Goal: Task Accomplishment & Management: Manage account settings

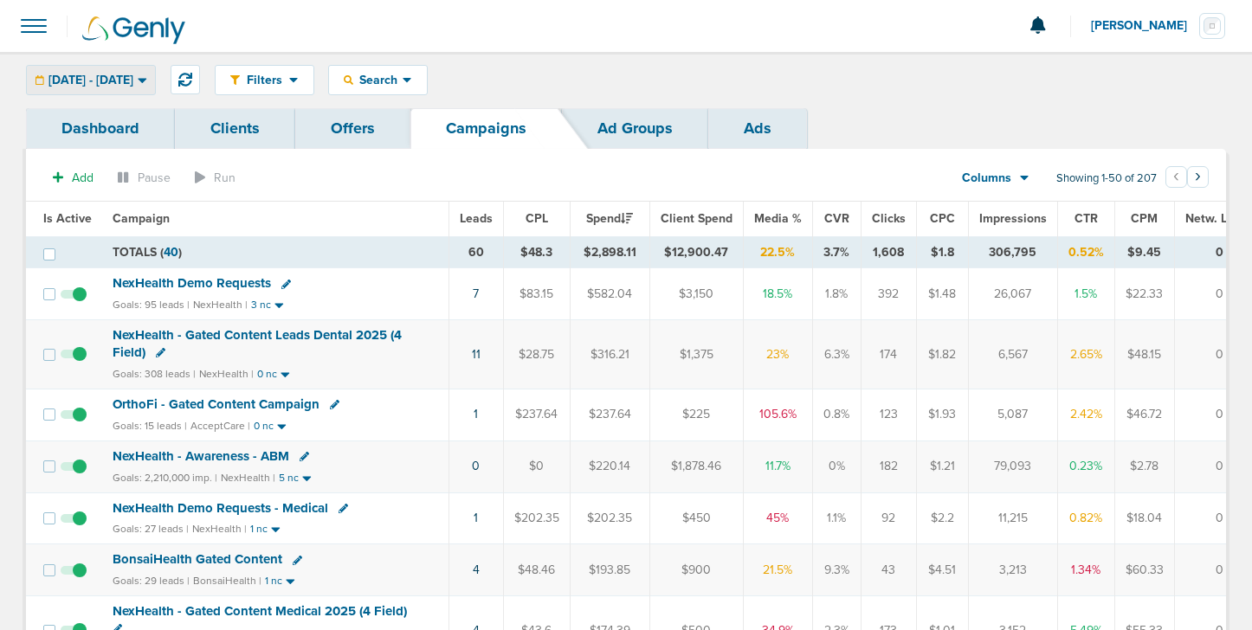
click at [101, 82] on span "[DATE] - [DATE]" at bounding box center [90, 80] width 85 height 12
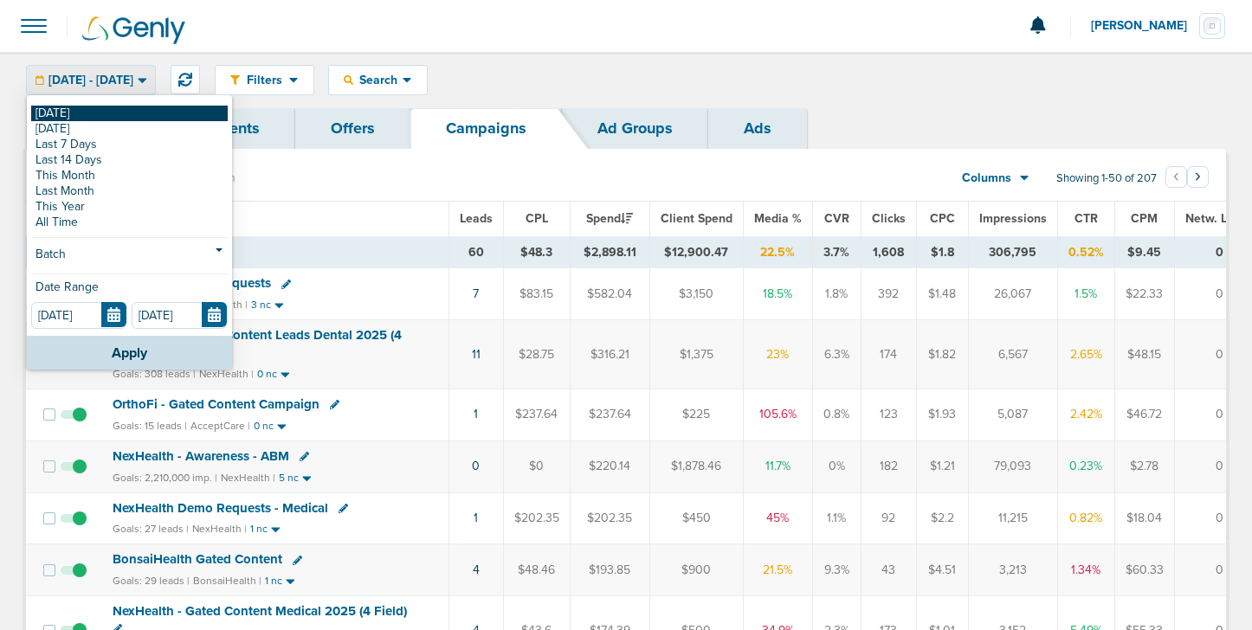
click at [81, 117] on link "[DATE]" at bounding box center [129, 114] width 197 height 16
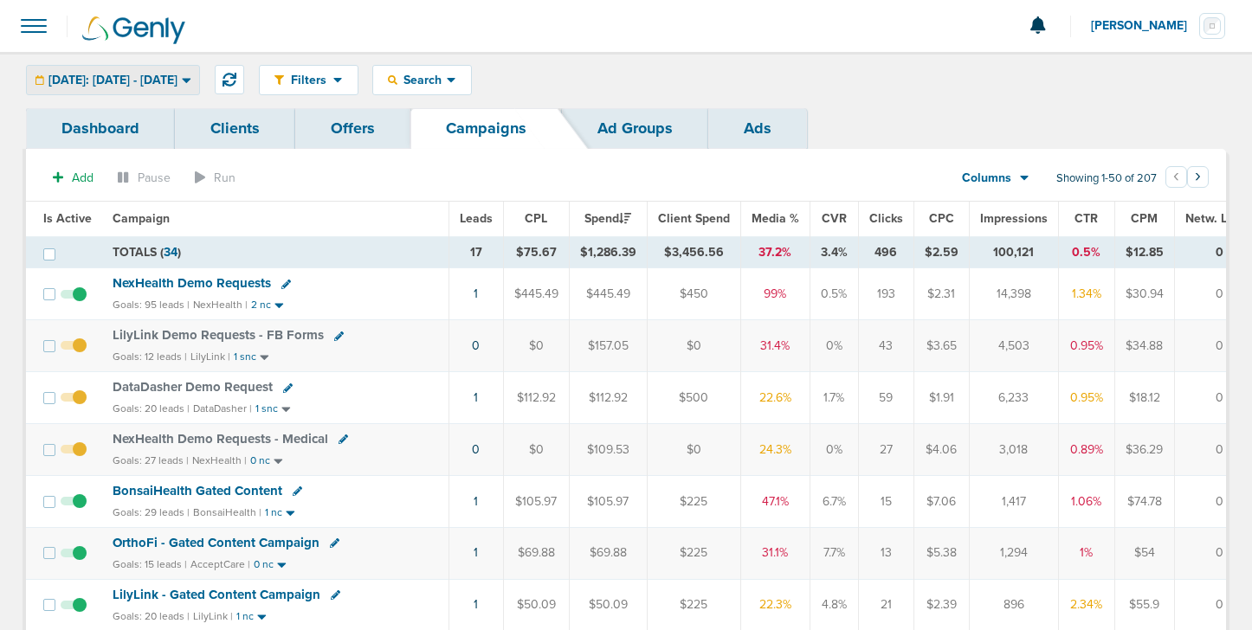
click at [177, 80] on span "[DATE]: [DATE] - [DATE]" at bounding box center [112, 80] width 129 height 12
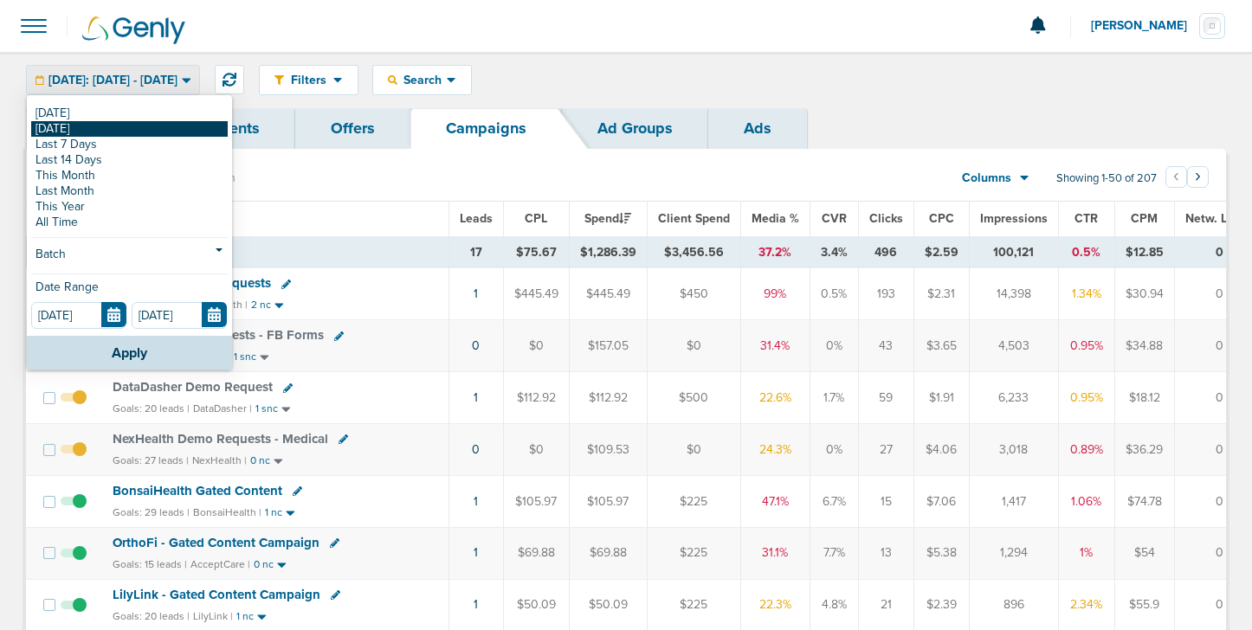
click at [147, 131] on link "[DATE]" at bounding box center [129, 129] width 197 height 16
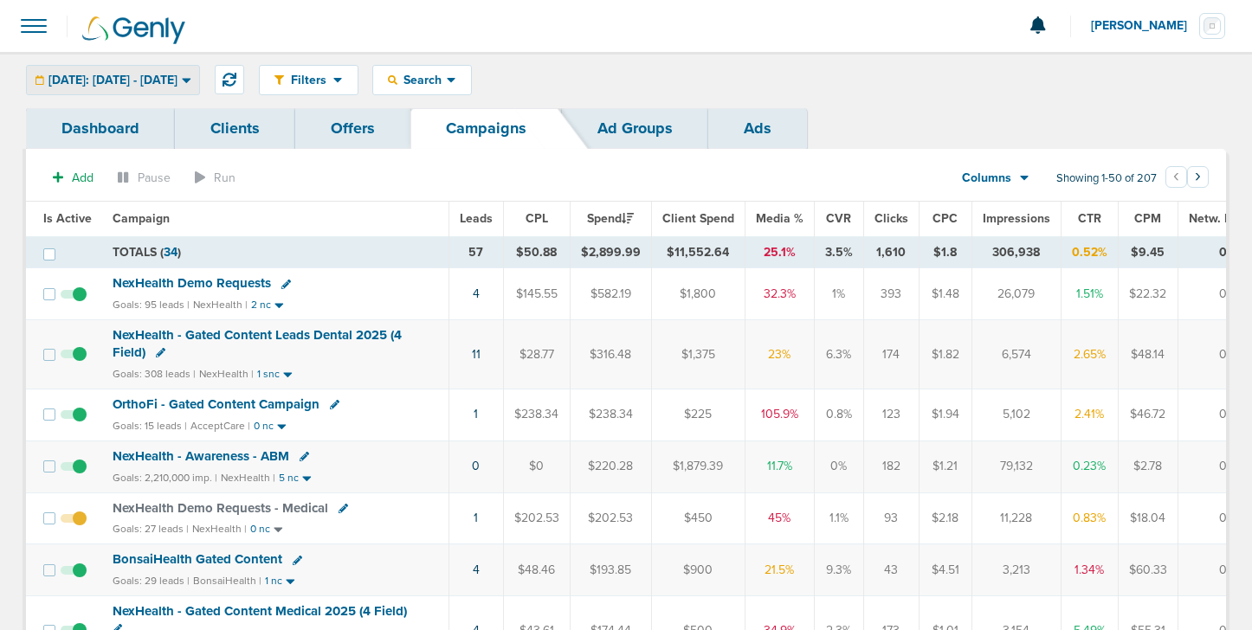
click at [147, 75] on span "[DATE]: [DATE] - [DATE]" at bounding box center [112, 80] width 129 height 12
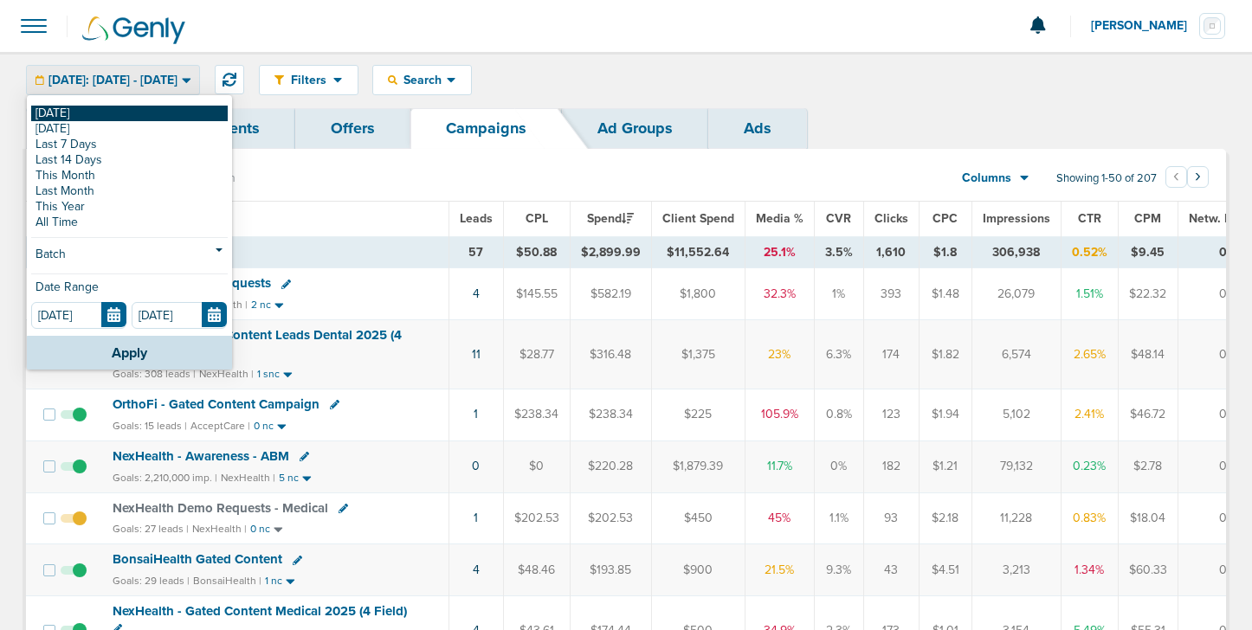
click at [138, 106] on link "[DATE]" at bounding box center [129, 114] width 197 height 16
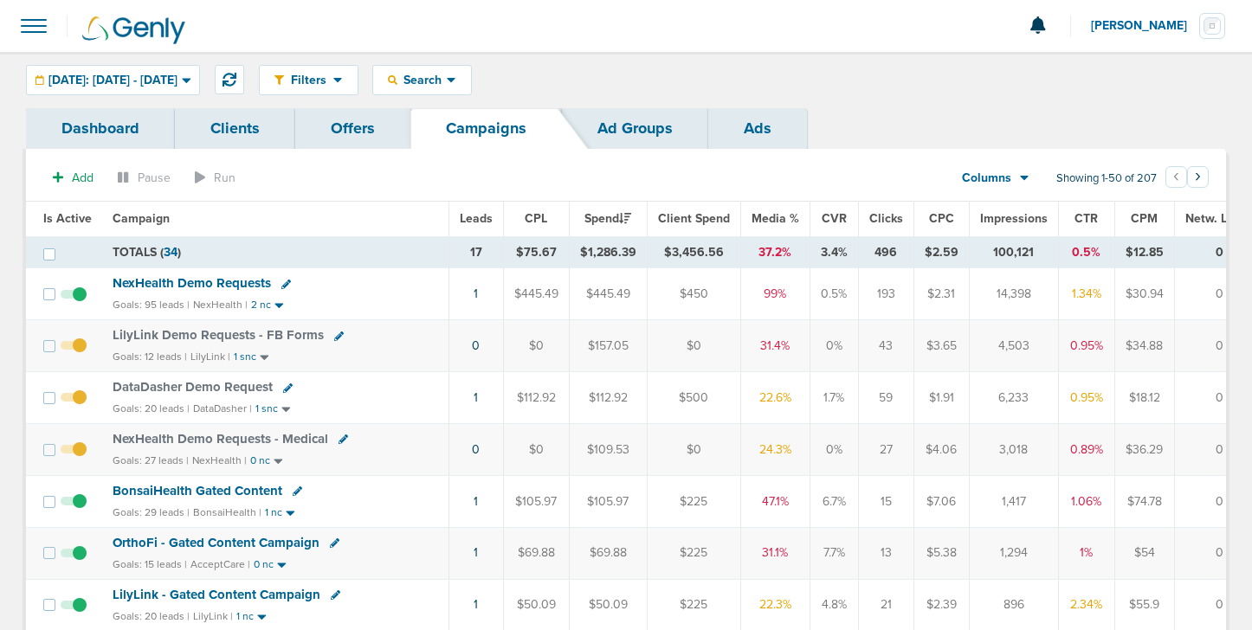
click at [286, 283] on icon at bounding box center [286, 285] width 10 height 10
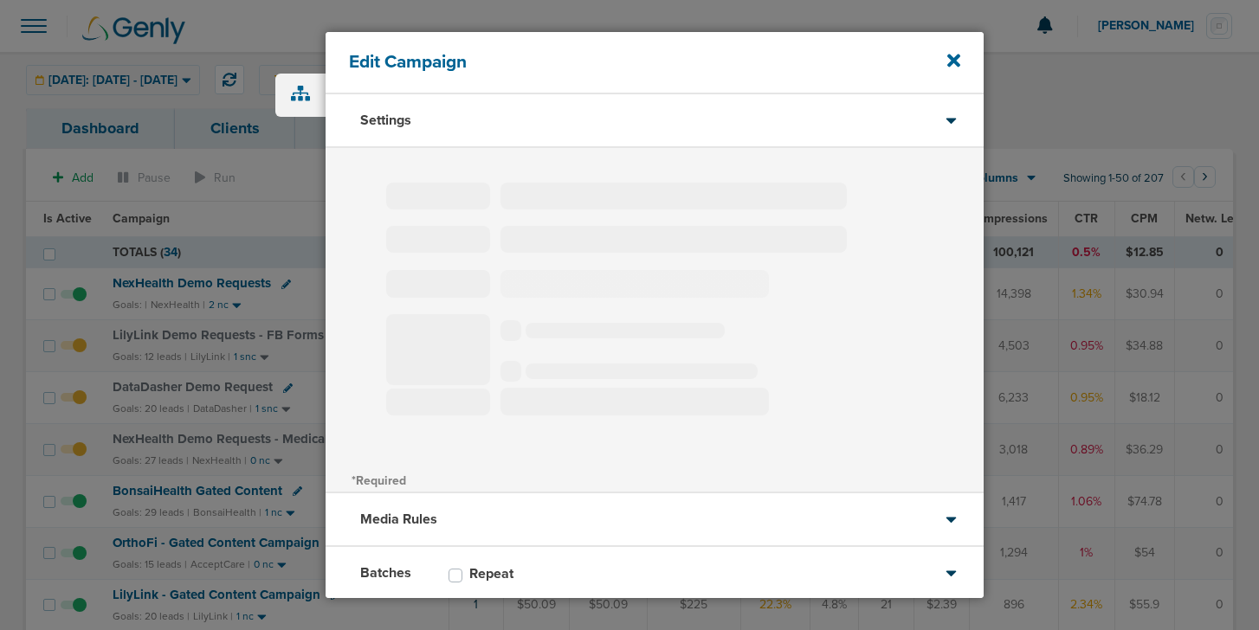
type input "NexHealth Demo Requests"
select select "Leads"
radio input "true"
select select "readWrite"
checkbox input "true"
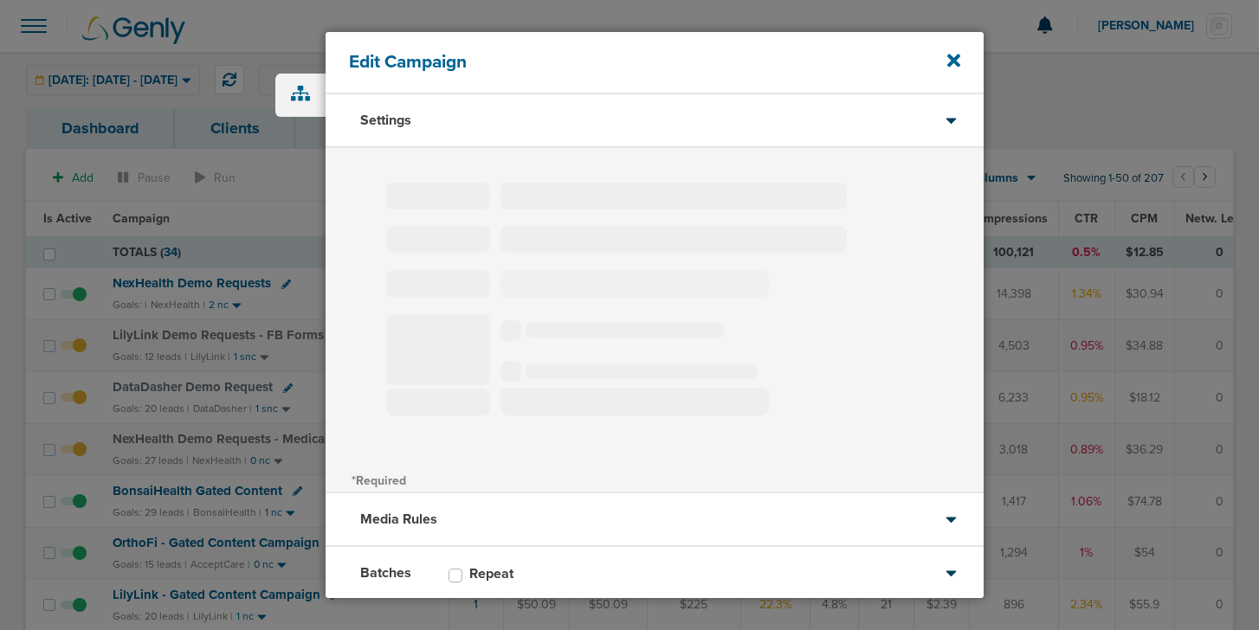
select select "1"
select select "2"
select select "3"
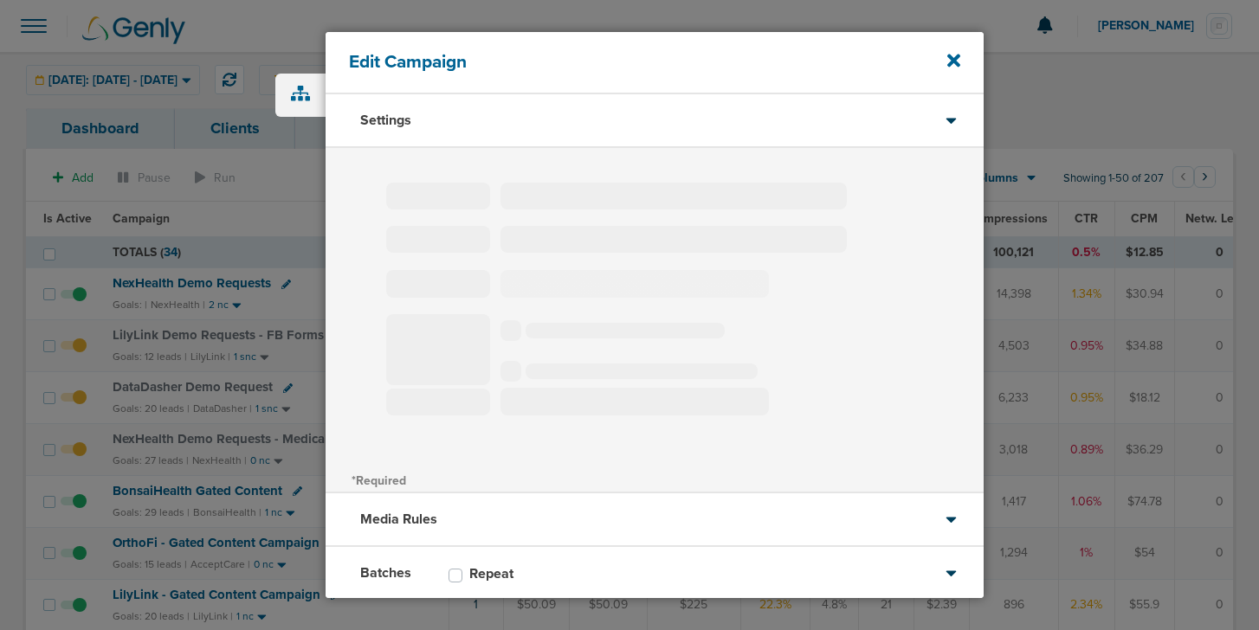
select select "4"
select select "6"
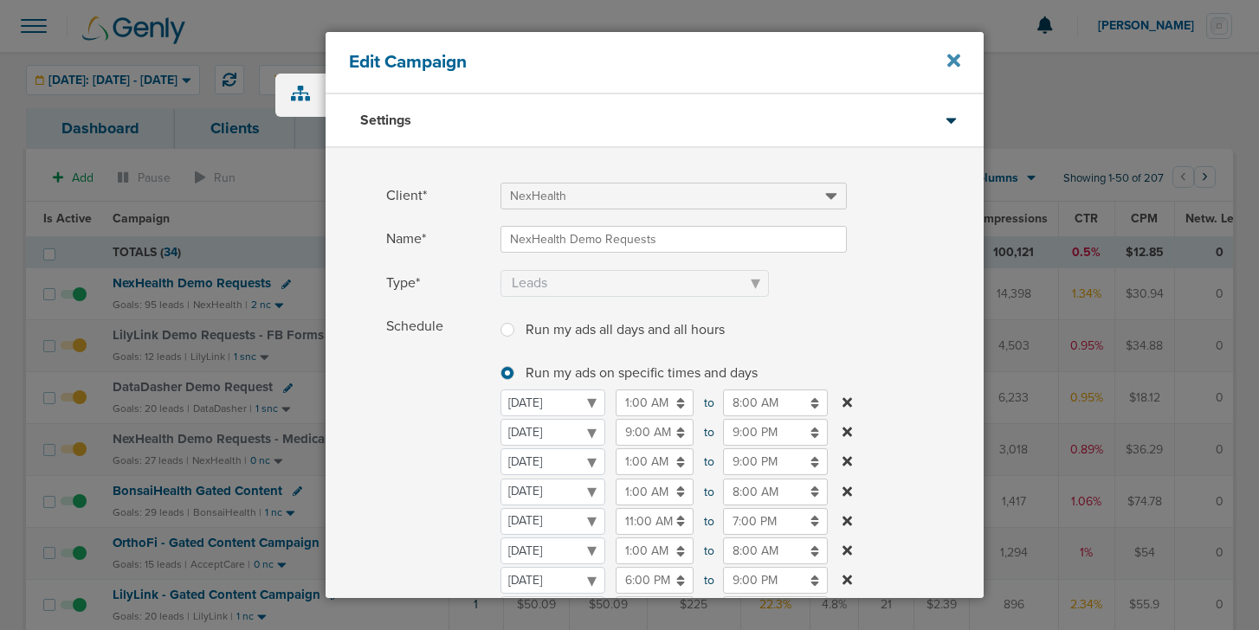
click at [951, 55] on icon at bounding box center [953, 60] width 13 height 19
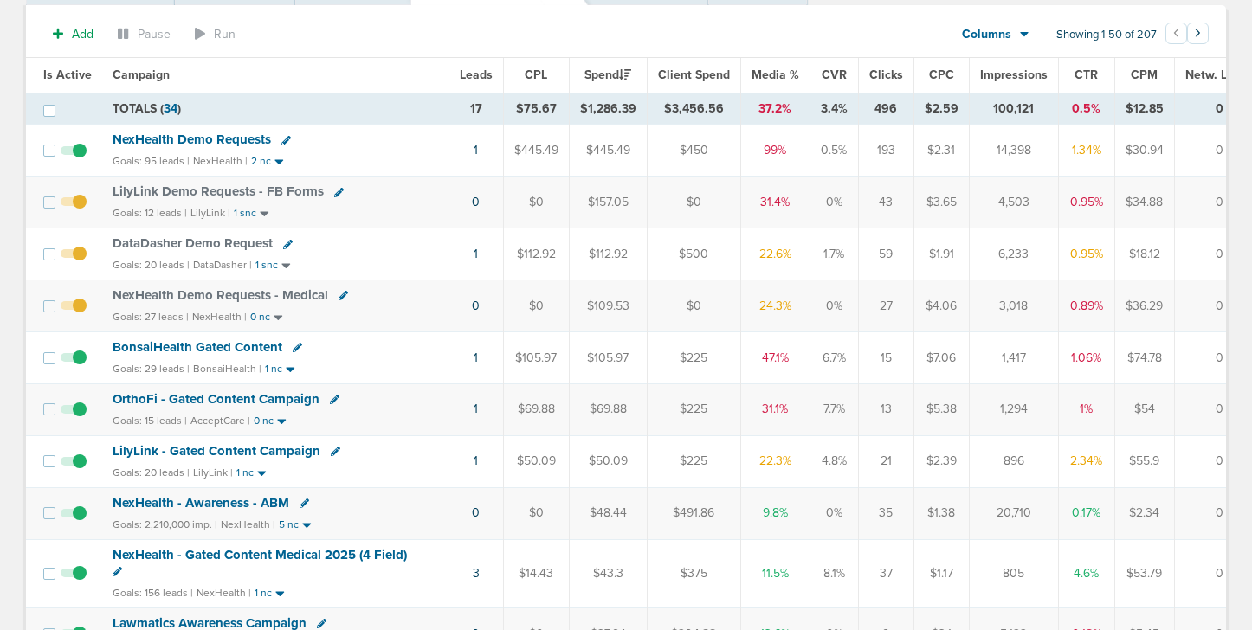
scroll to position [171, 0]
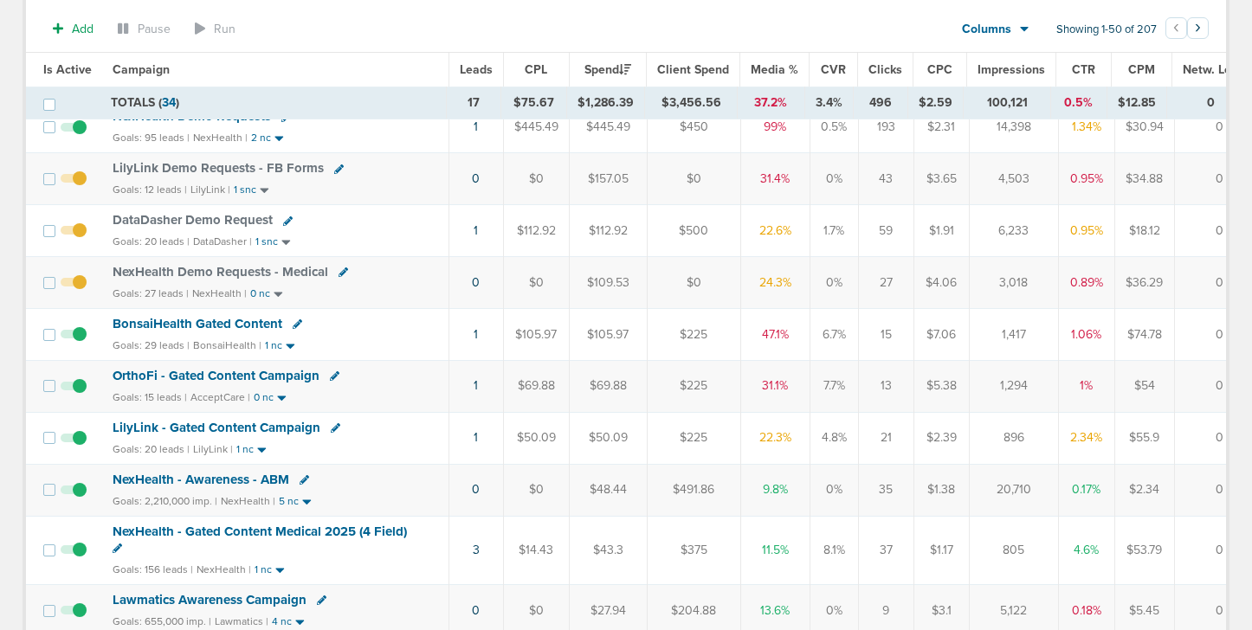
click at [332, 375] on icon at bounding box center [335, 376] width 10 height 10
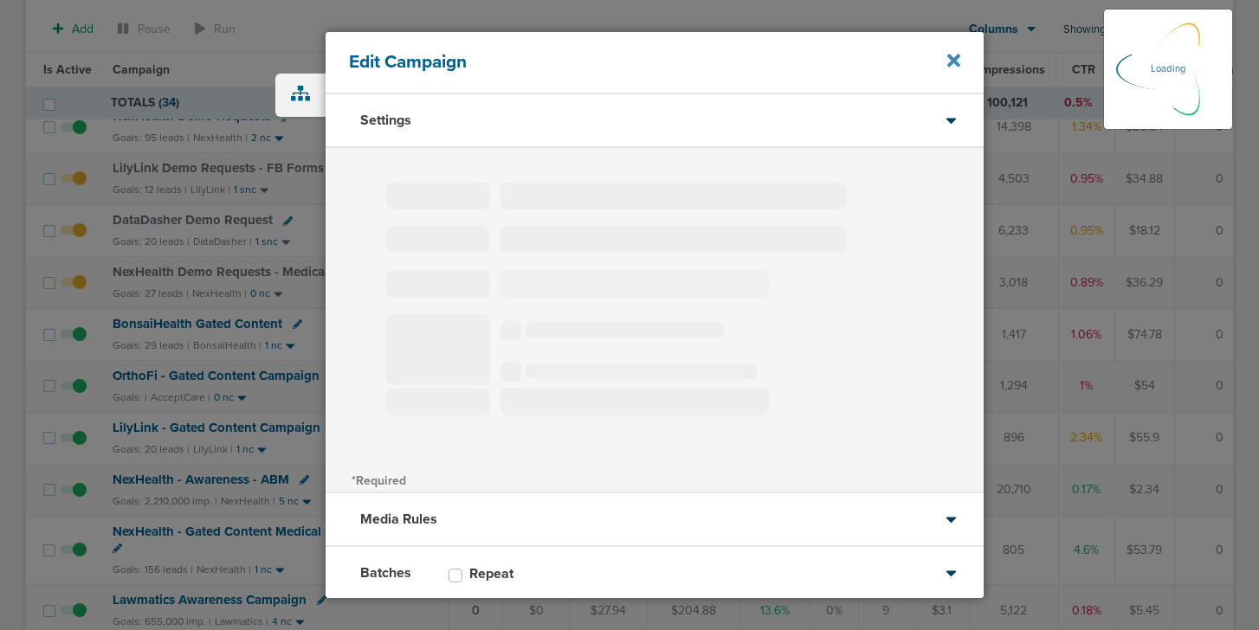
click at [953, 60] on icon at bounding box center [953, 61] width 13 height 13
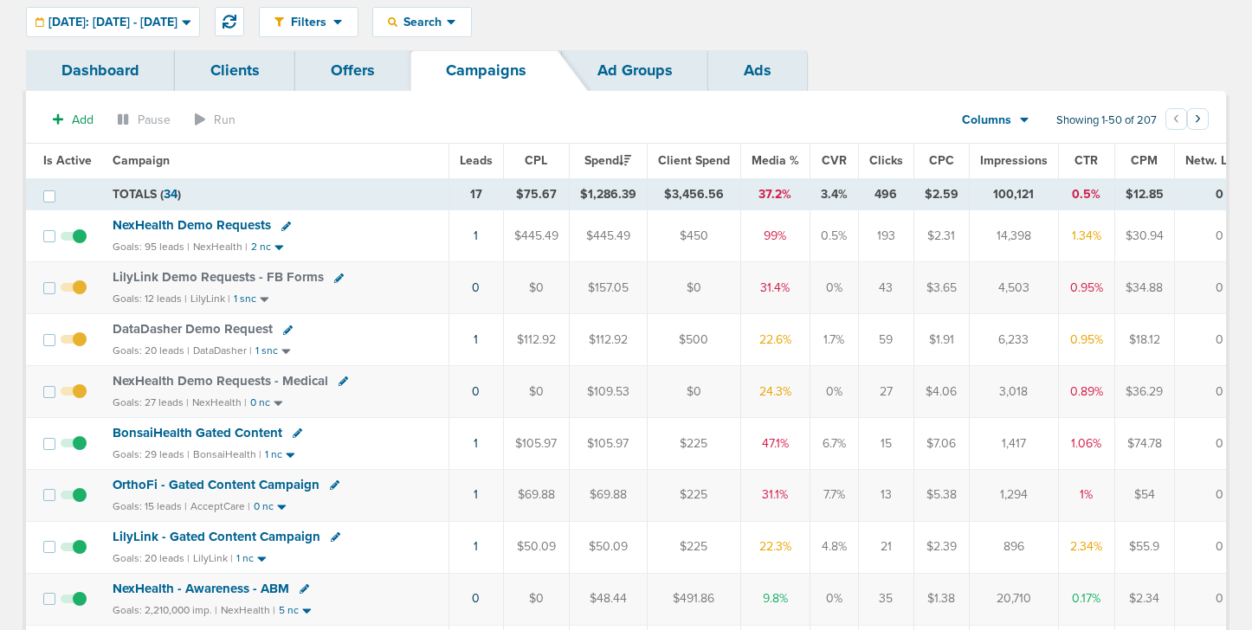
scroll to position [59, 0]
click at [293, 434] on icon at bounding box center [298, 433] width 10 height 10
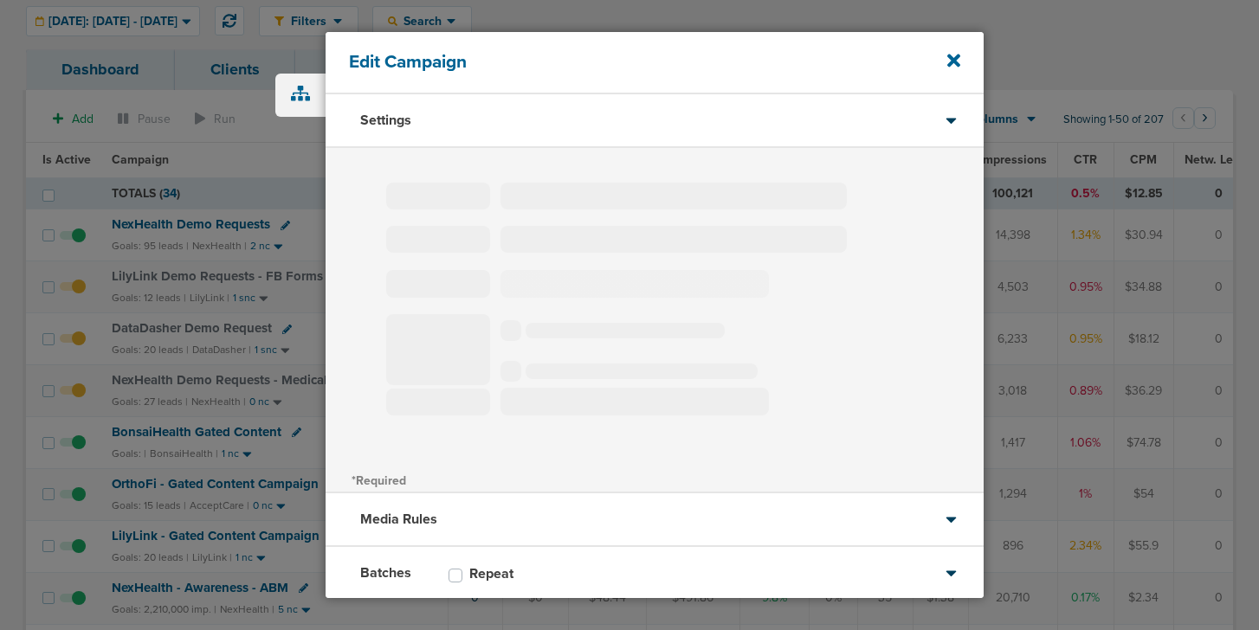
type input "BonsaiHealth Gated Content"
select select "Leads"
radio input "true"
select select "readOnly"
select select "1"
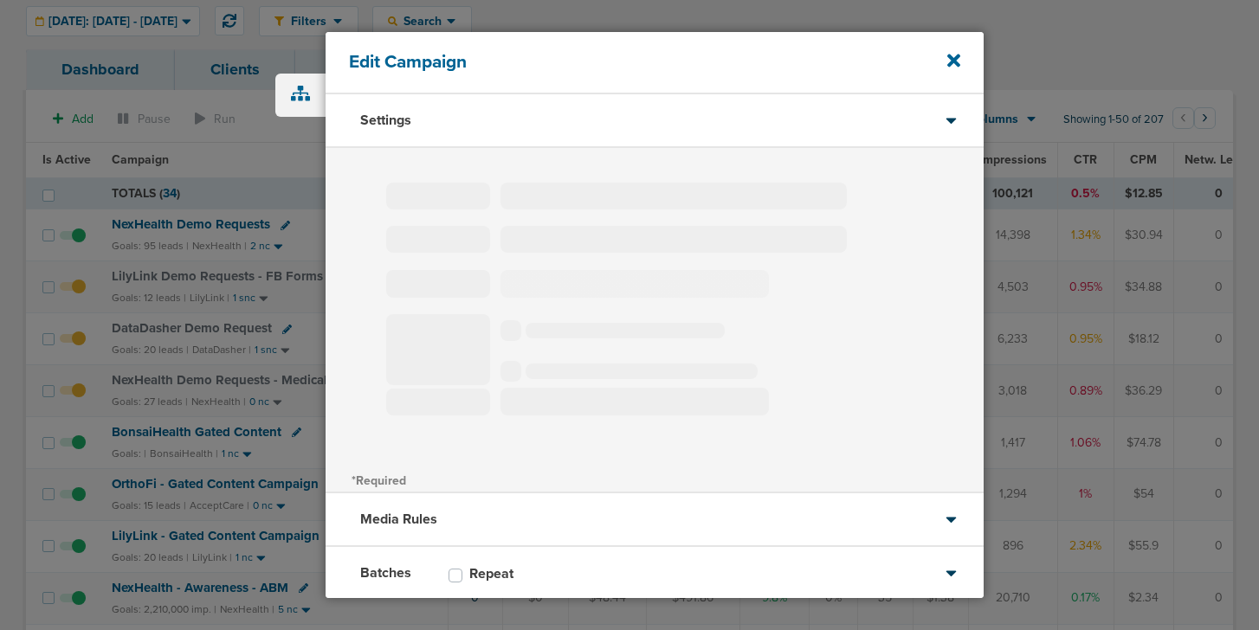
select select "2"
select select "3"
select select "4"
select select "6"
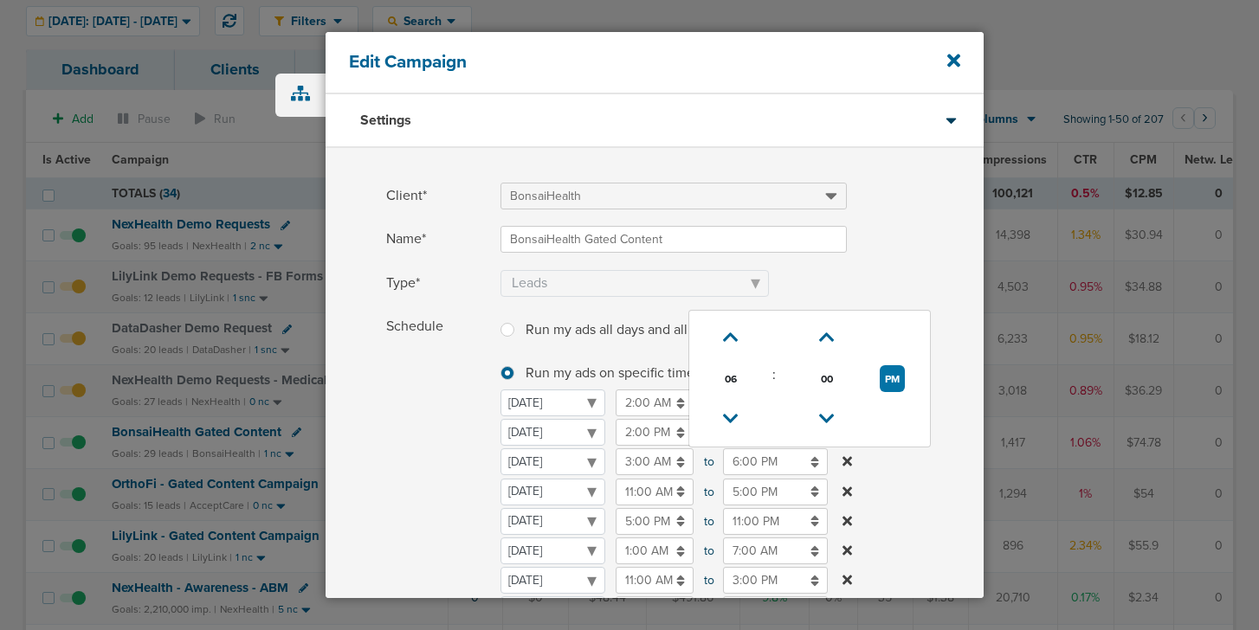
click at [752, 463] on input "6:00 PM" at bounding box center [775, 461] width 105 height 27
click at [877, 372] on td "PM" at bounding box center [891, 378] width 61 height 41
click at [605, 448] on select "[DATE] [DATE] [DATE] [DATE] [DATE] [DATE] [DATE]" at bounding box center [552, 461] width 105 height 27
click at [755, 461] on input "6:00 PM" at bounding box center [775, 461] width 105 height 27
click at [897, 374] on button "PM" at bounding box center [892, 378] width 25 height 27
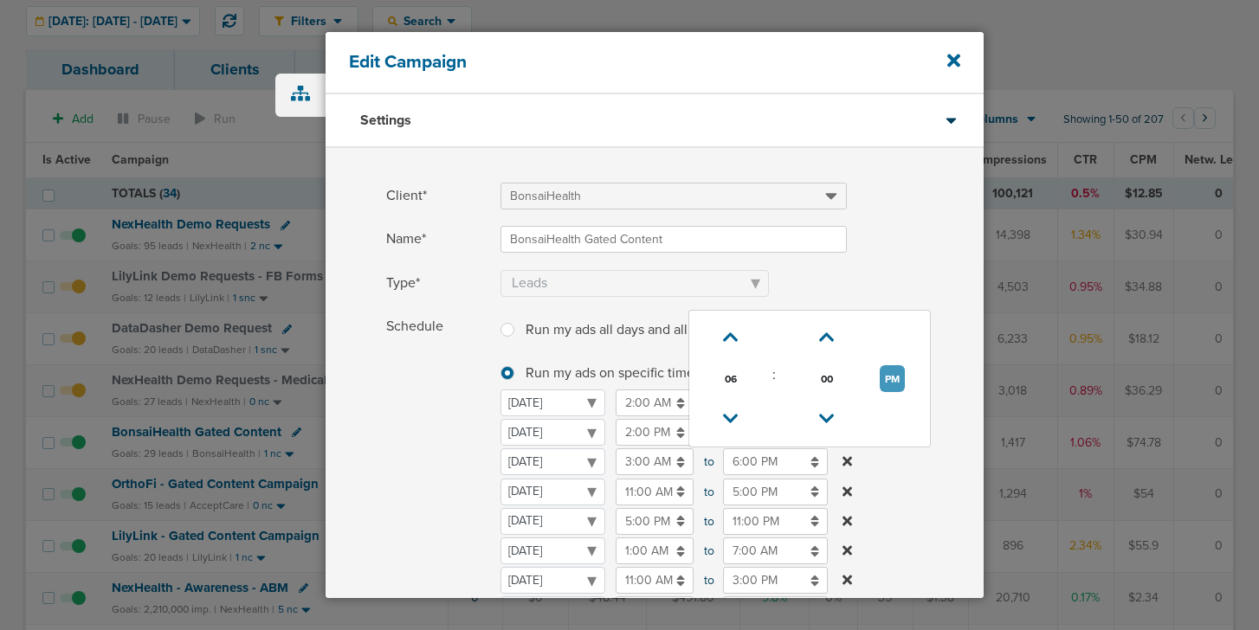
type input "6:00 AM"
click at [442, 469] on span "Schedule" at bounding box center [438, 494] width 104 height 363
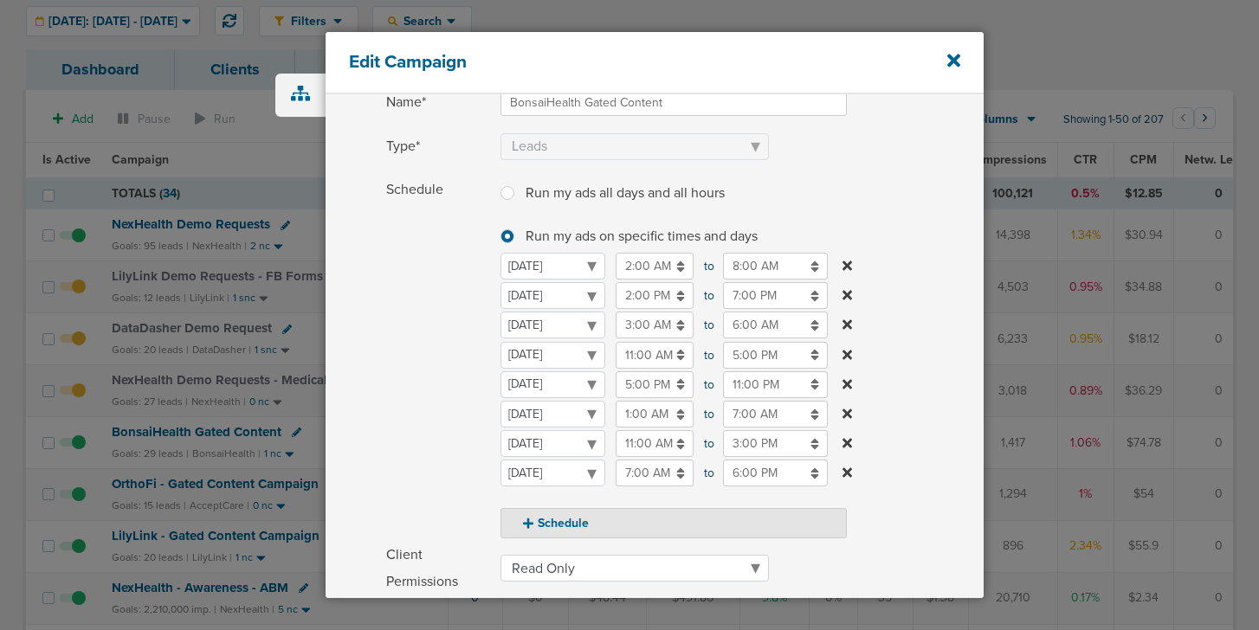
scroll to position [142, 0]
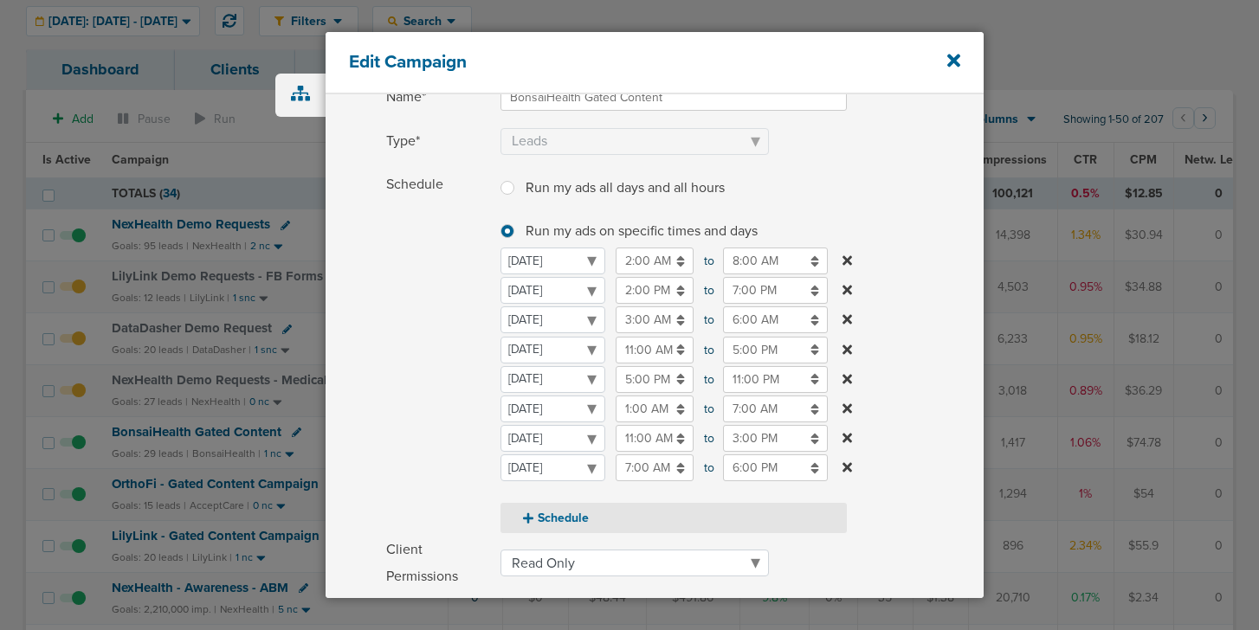
click at [542, 516] on button "Schedule" at bounding box center [673, 518] width 346 height 30
select select "5"
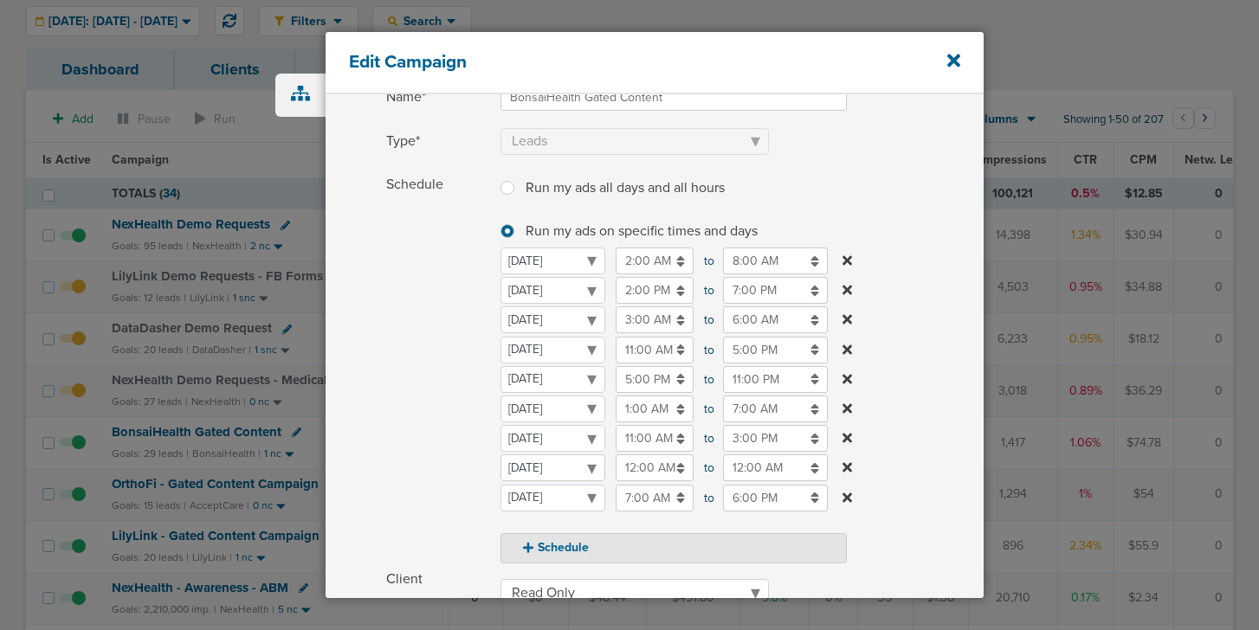
click at [529, 473] on select "[DATE] [DATE] [DATE] [DATE] [DATE] [DATE] [DATE]" at bounding box center [552, 468] width 105 height 27
select select "1"
click at [618, 346] on input "12:00 AM" at bounding box center [655, 350] width 78 height 27
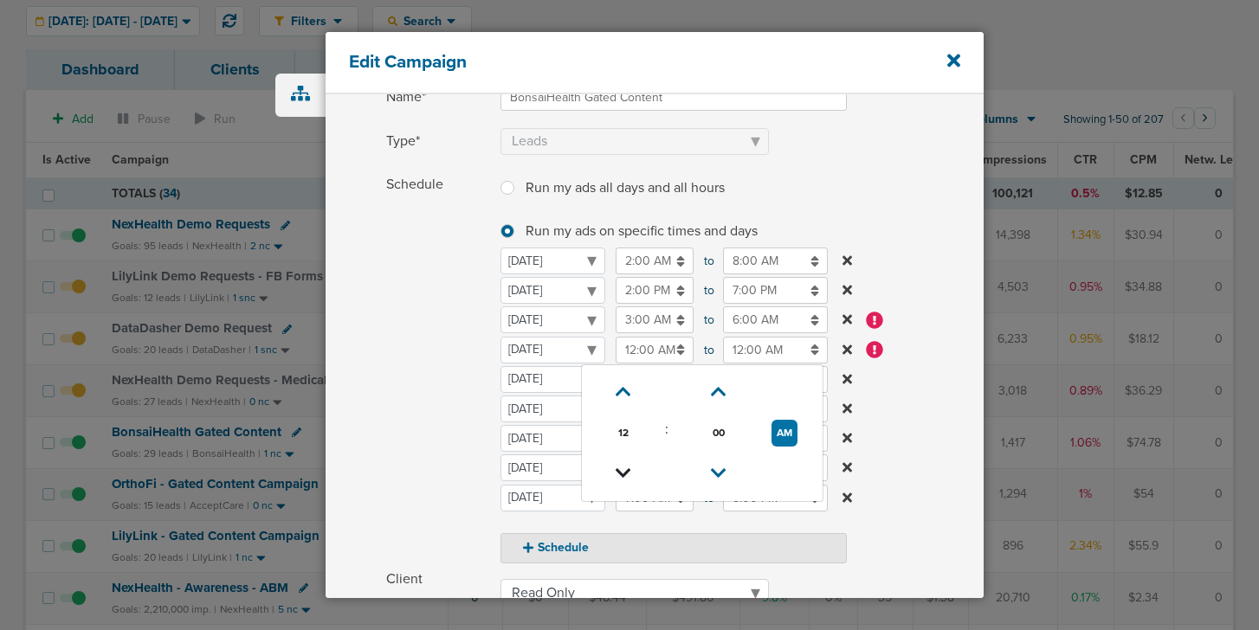
click at [627, 472] on icon at bounding box center [624, 473] width 16 height 10
click at [786, 435] on button "PM" at bounding box center [784, 433] width 25 height 27
type input "11:00 AM"
click at [769, 352] on input "12:00 AM" at bounding box center [775, 350] width 105 height 27
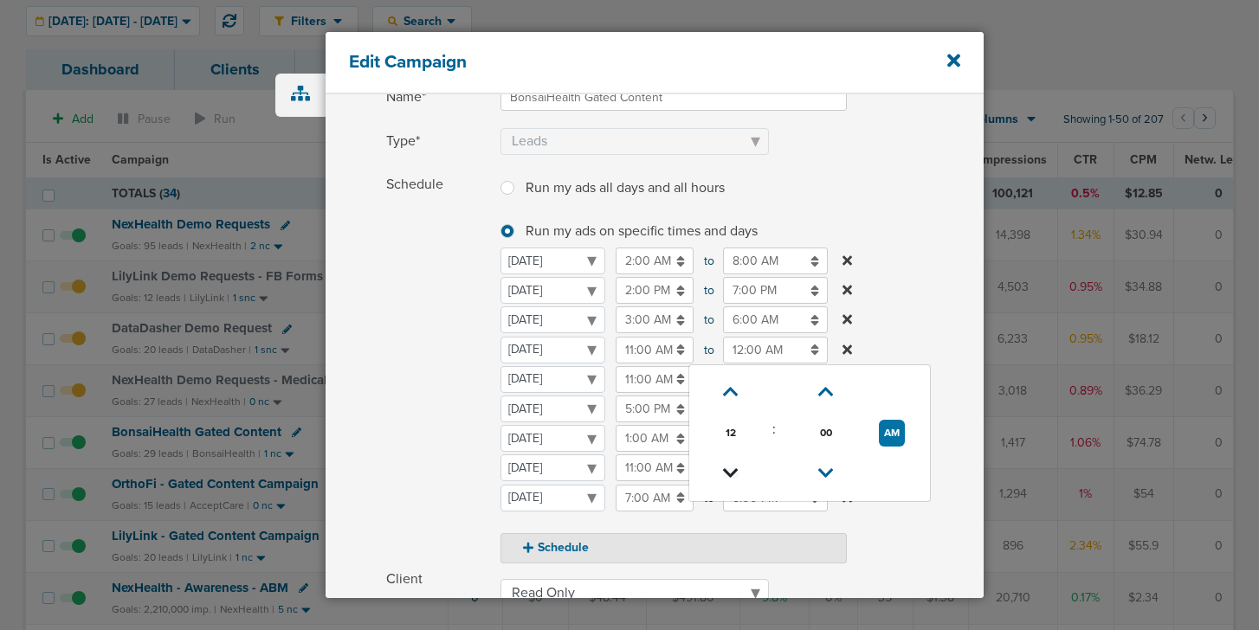
click at [733, 471] on icon at bounding box center [731, 473] width 16 height 10
type input "9:00 PM"
click at [403, 428] on span "Schedule" at bounding box center [438, 367] width 104 height 392
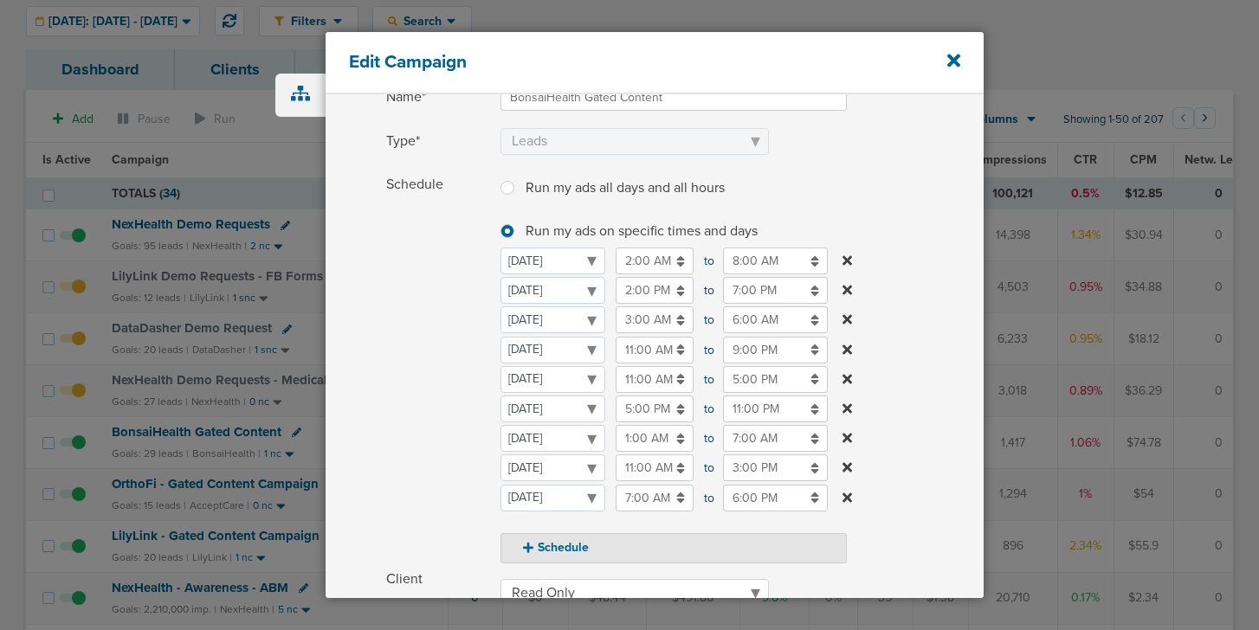
scroll to position [448, 0]
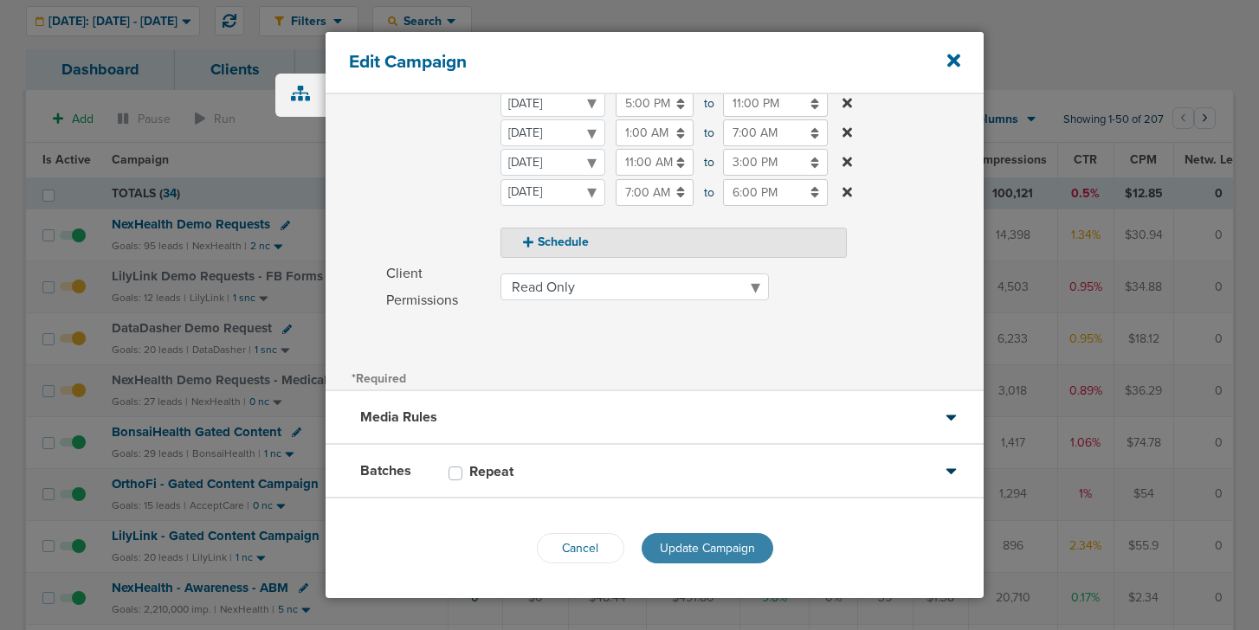
click at [660, 546] on span "Update Campaign" at bounding box center [707, 548] width 95 height 15
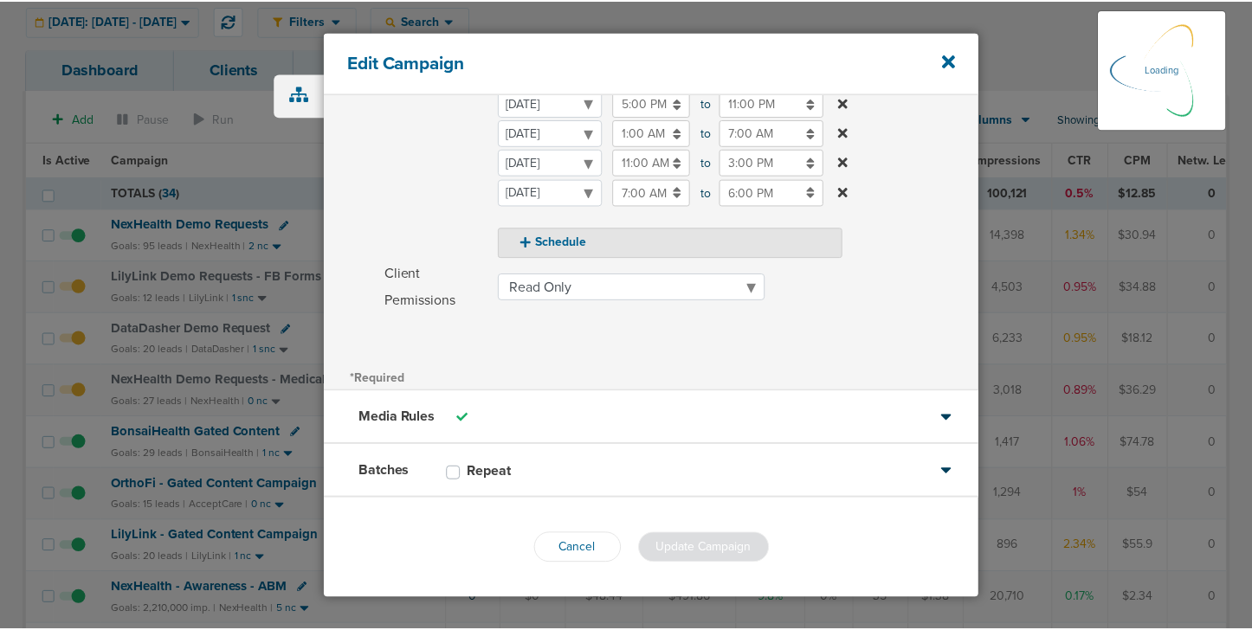
scroll to position [394, 0]
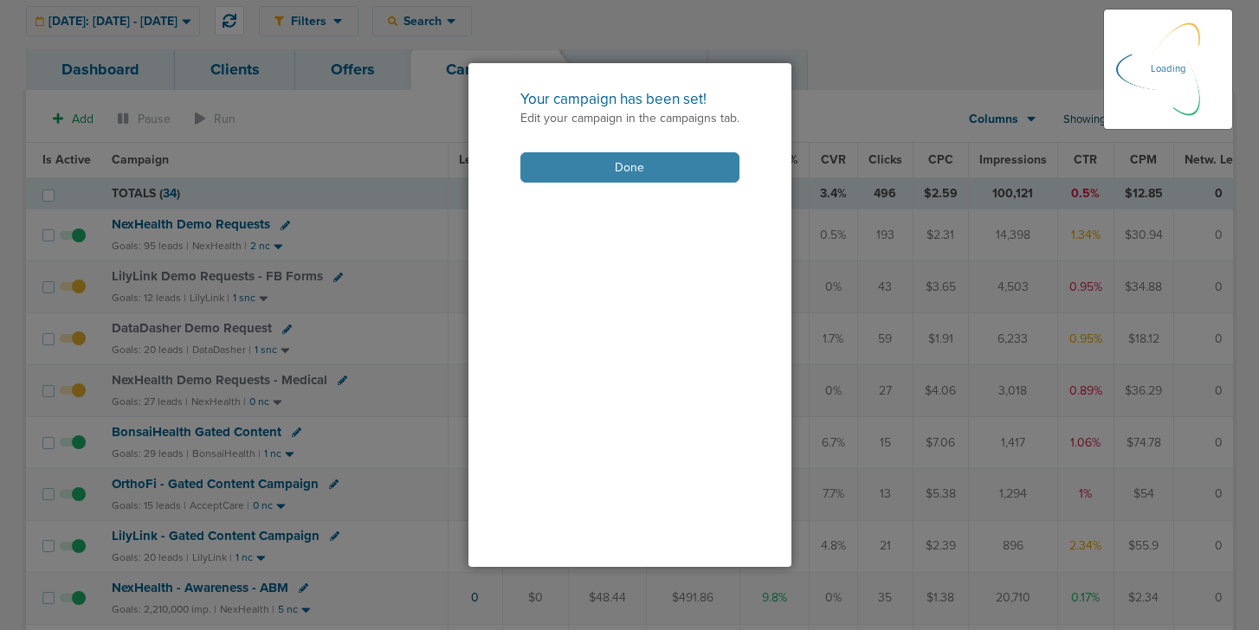
click at [553, 168] on button "Done" at bounding box center [629, 167] width 219 height 30
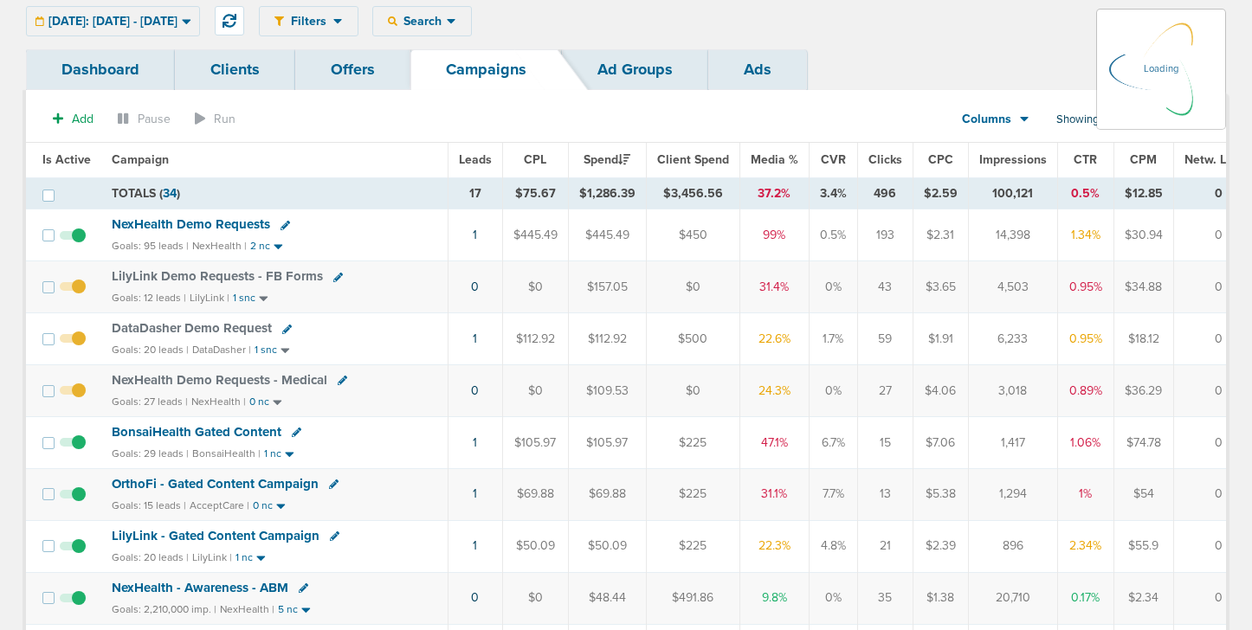
click at [206, 432] on span "BonsaiHealth Gated Content" at bounding box center [197, 432] width 170 height 16
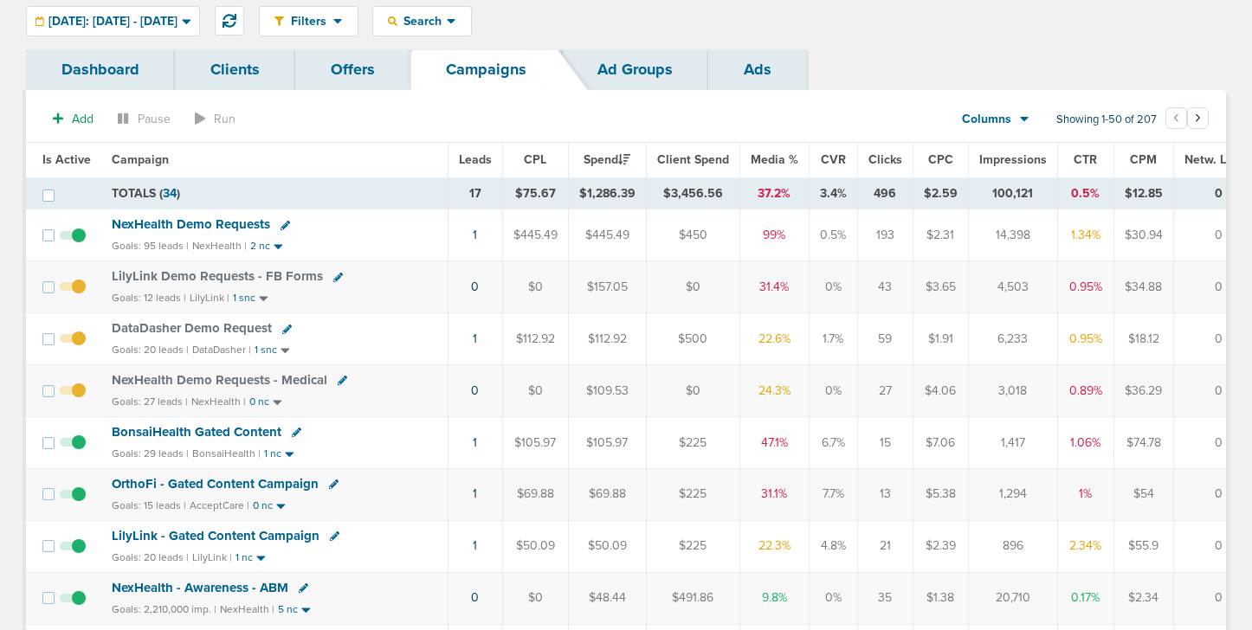
click at [184, 431] on span "BonsaiHealth Gated Content" at bounding box center [197, 432] width 170 height 16
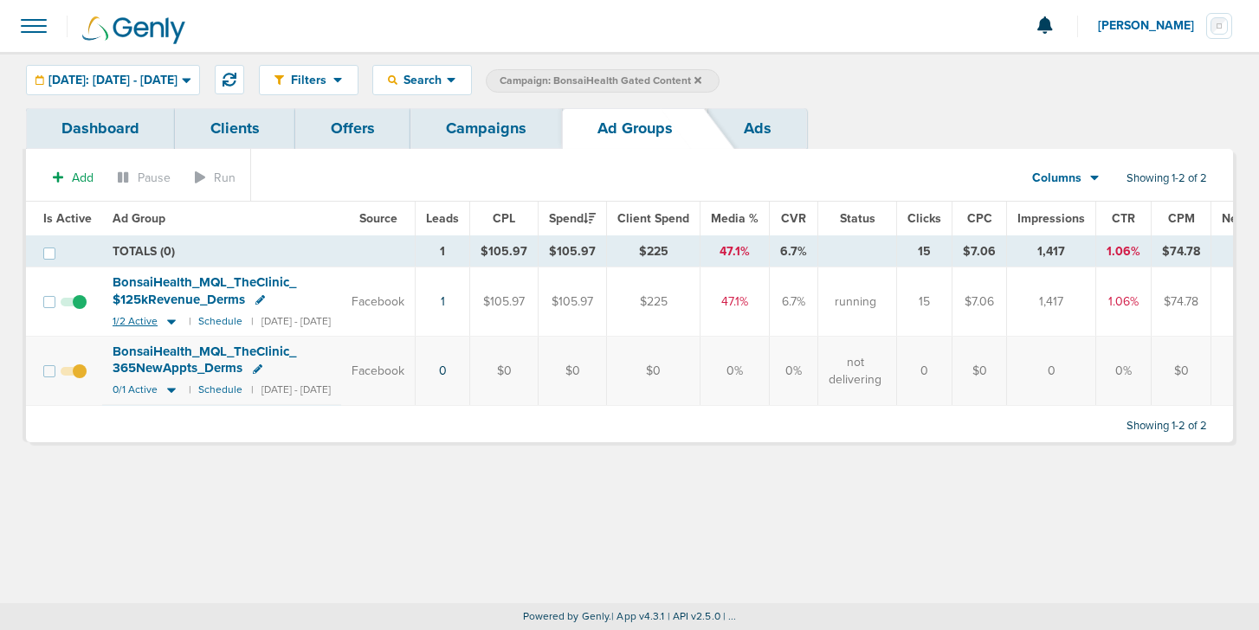
click at [164, 326] on icon at bounding box center [171, 321] width 17 height 15
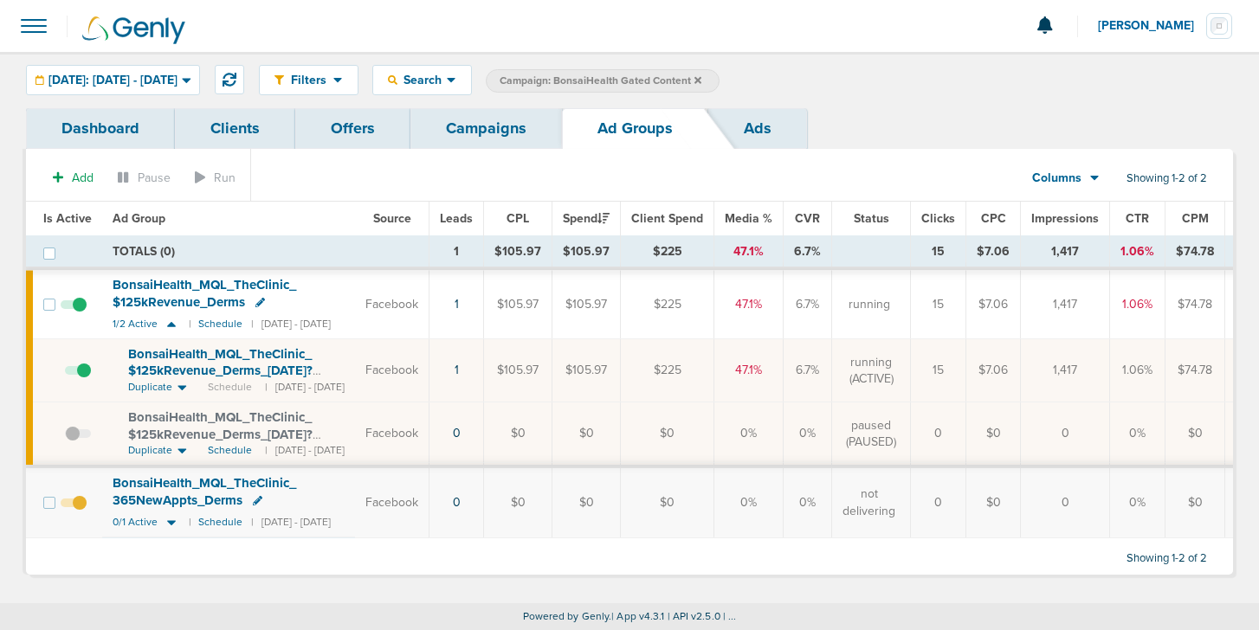
click at [87, 379] on span at bounding box center [78, 379] width 26 height 0
click at [65, 374] on input "checkbox" at bounding box center [65, 374] width 0 height 0
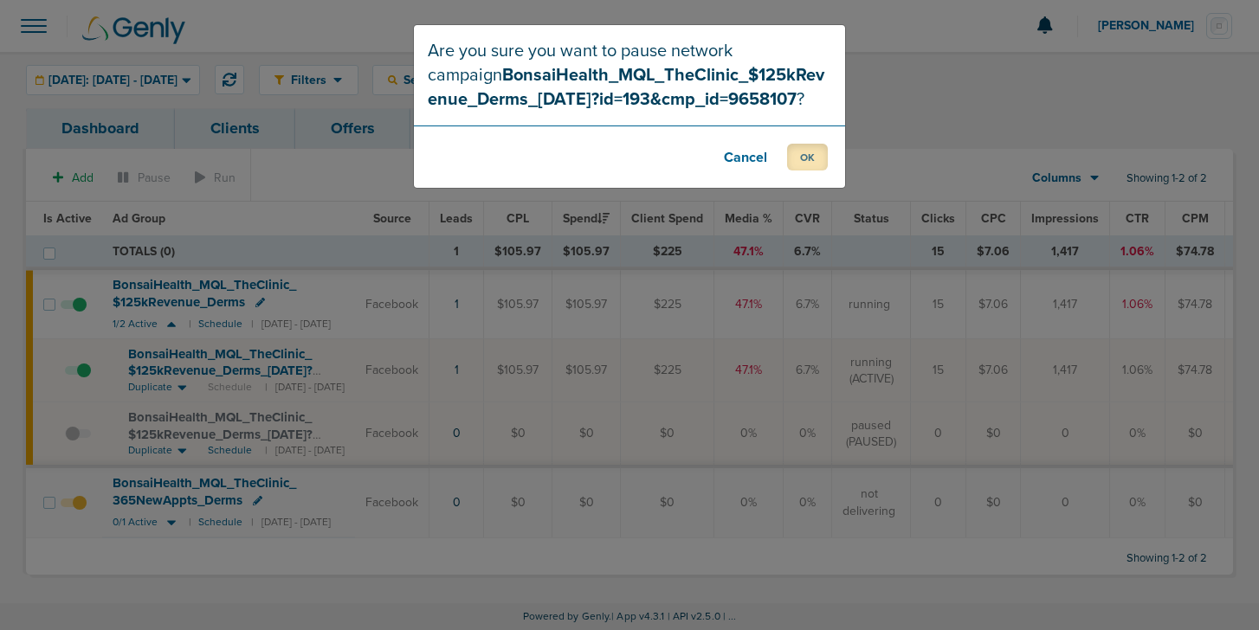
click at [806, 159] on button "OK" at bounding box center [807, 157] width 41 height 27
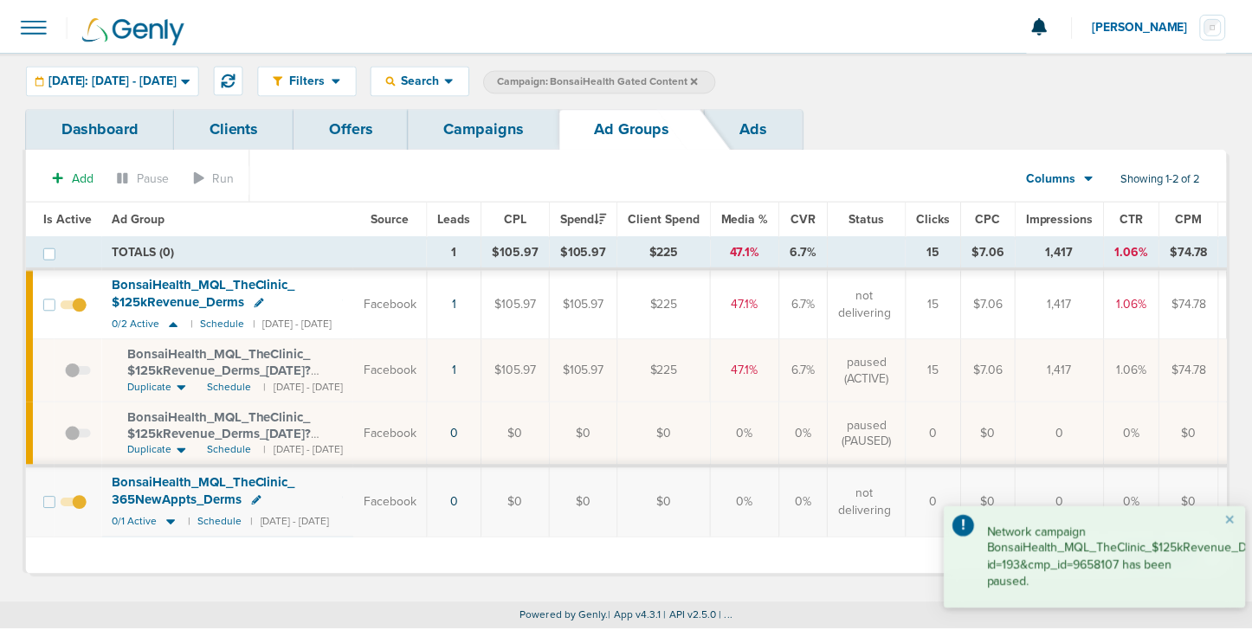
scroll to position [0, 3]
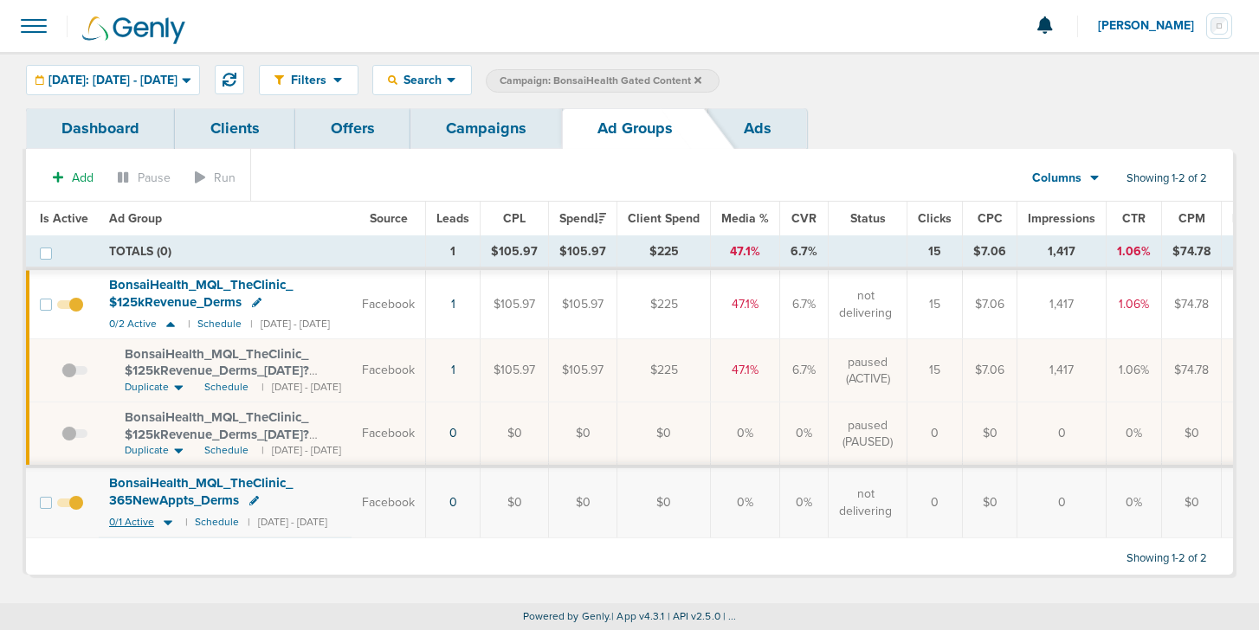
click at [165, 526] on icon at bounding box center [167, 522] width 17 height 15
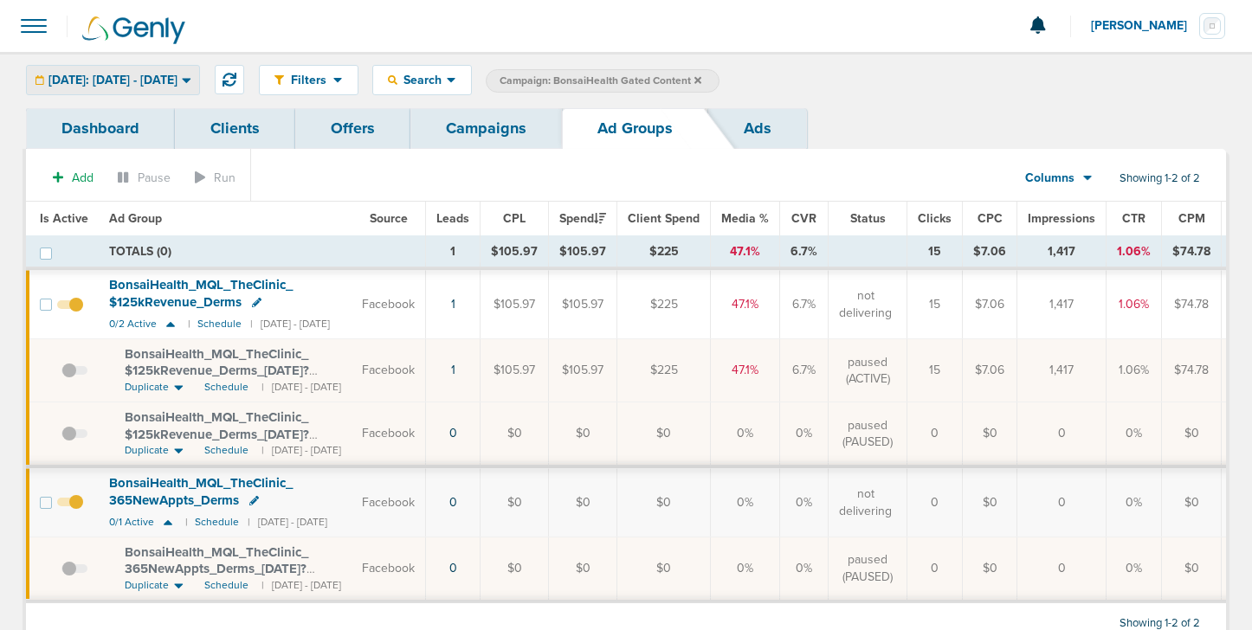
click at [163, 81] on span "[DATE]: [DATE] - [DATE]" at bounding box center [112, 80] width 129 height 12
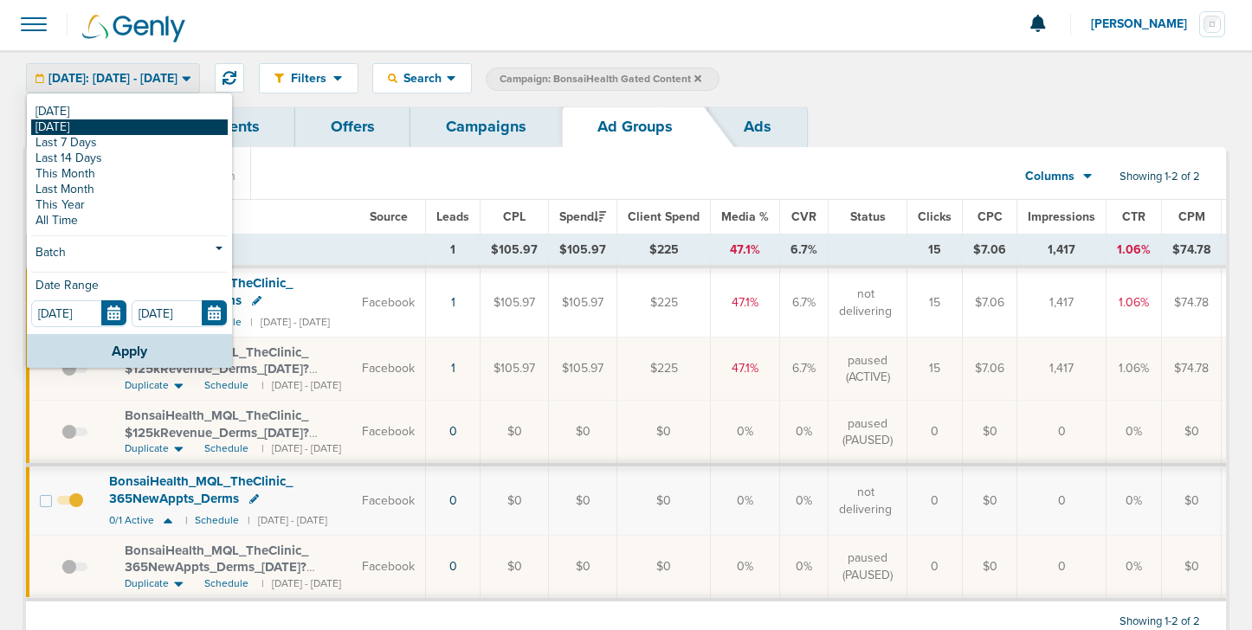
click at [134, 127] on link "[DATE]" at bounding box center [129, 127] width 197 height 16
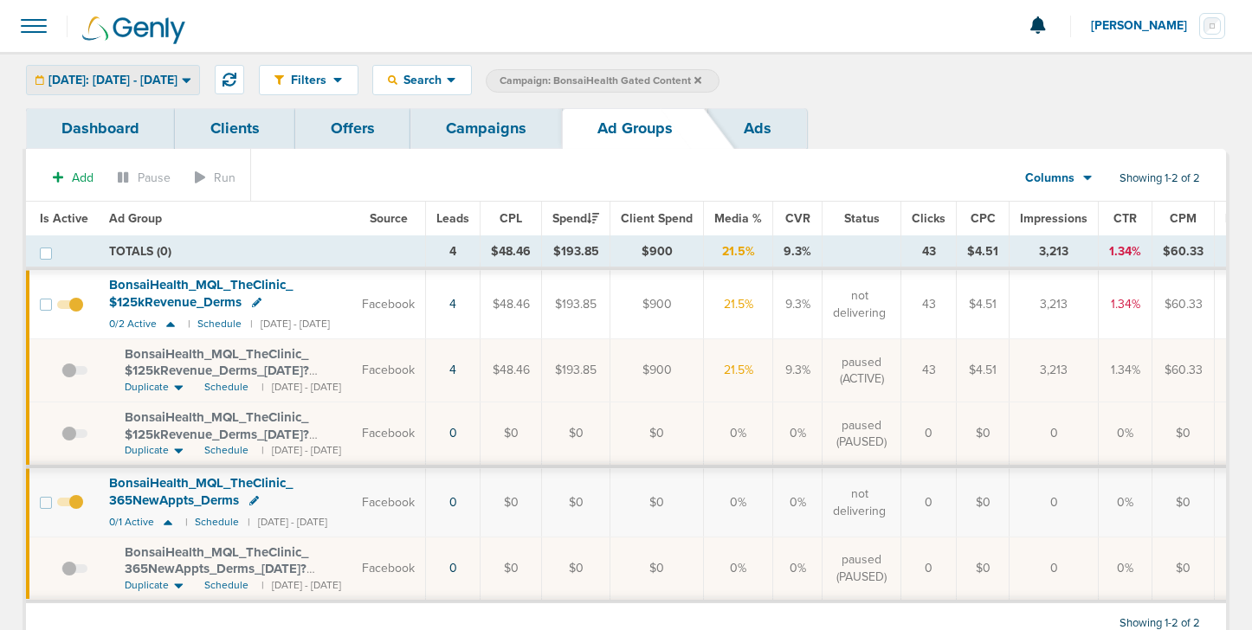
click at [145, 81] on span "[DATE]: [DATE] - [DATE]" at bounding box center [112, 80] width 129 height 12
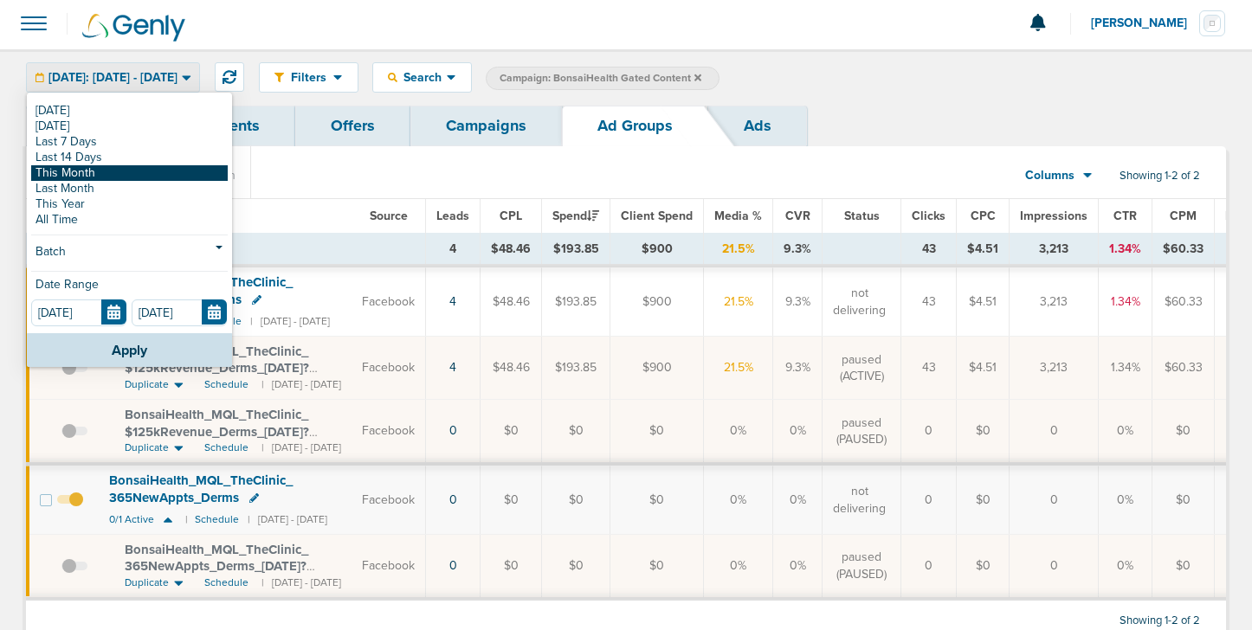
click at [137, 167] on link "This Month" at bounding box center [129, 173] width 197 height 16
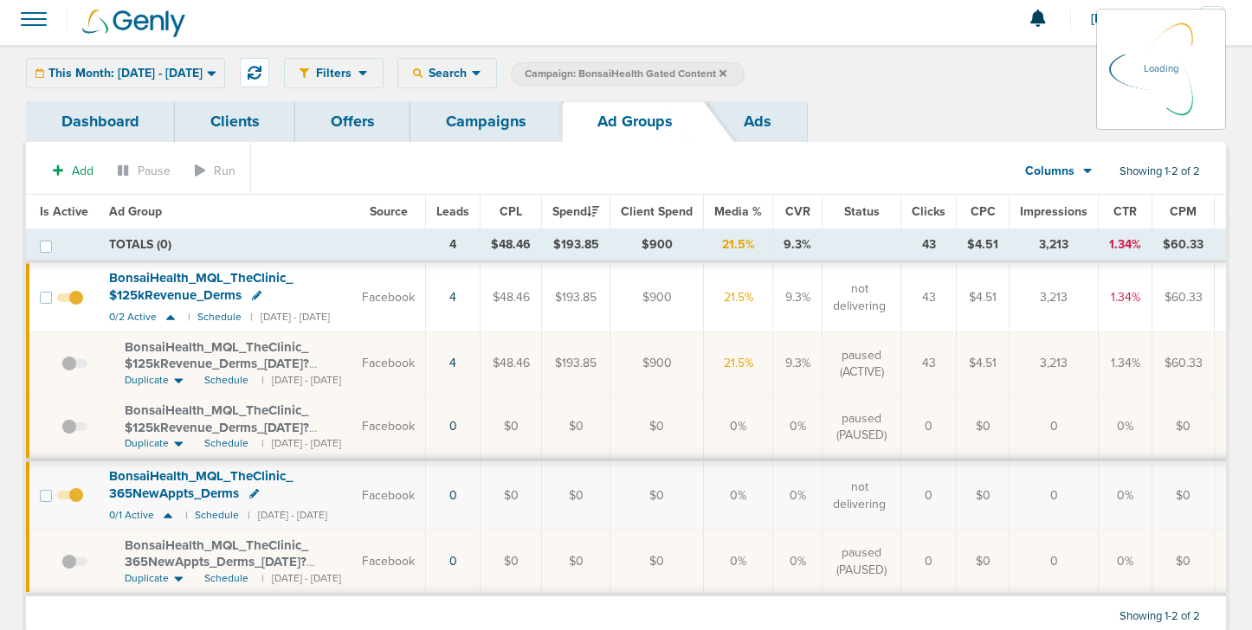
scroll to position [9, 0]
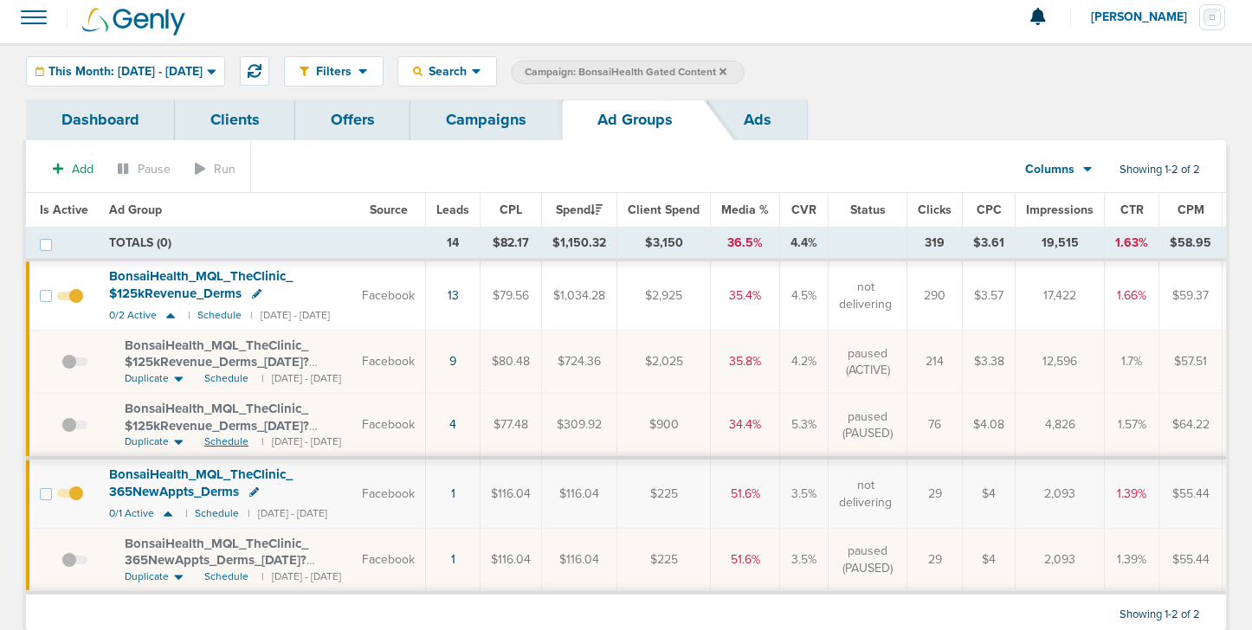
click at [219, 444] on span "Schedule" at bounding box center [226, 442] width 44 height 15
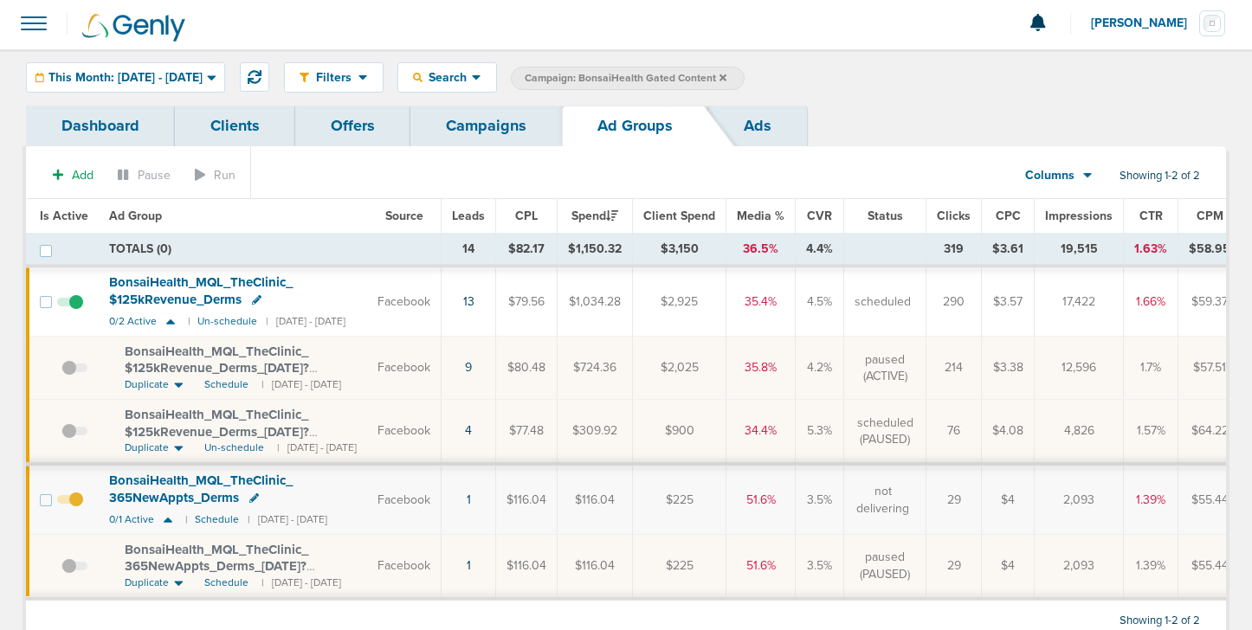
click at [481, 126] on link "Campaigns" at bounding box center [486, 126] width 152 height 41
